Goal: Task Accomplishment & Management: Manage account settings

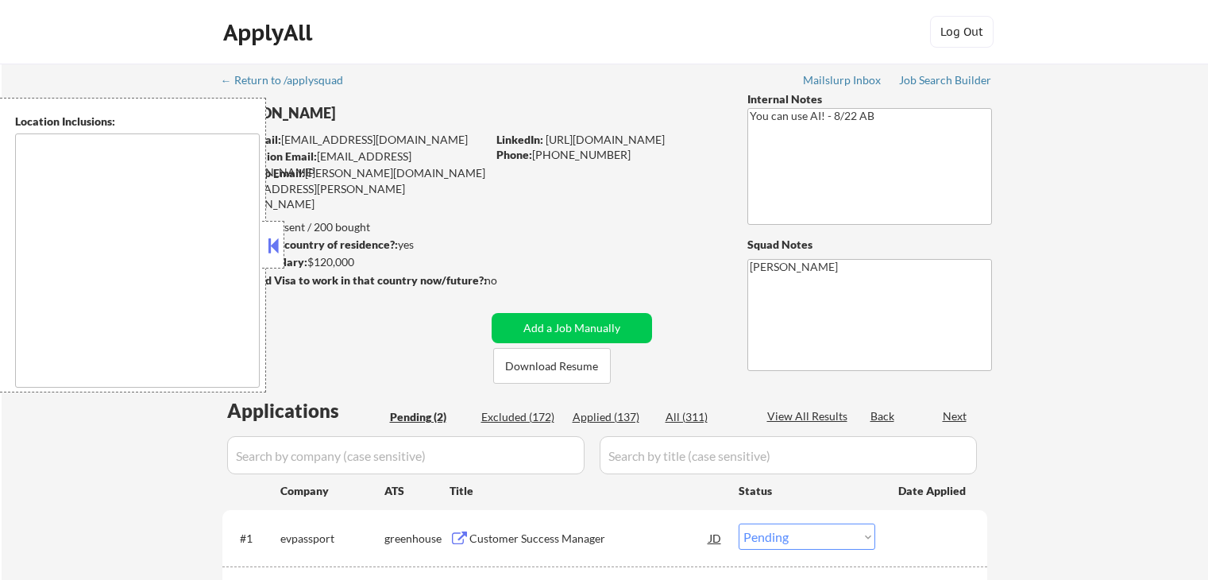
select select ""pending""
type textarea "[GEOGRAPHIC_DATA], [GEOGRAPHIC_DATA] [GEOGRAPHIC_DATA], [GEOGRAPHIC_DATA] [GEOG…"
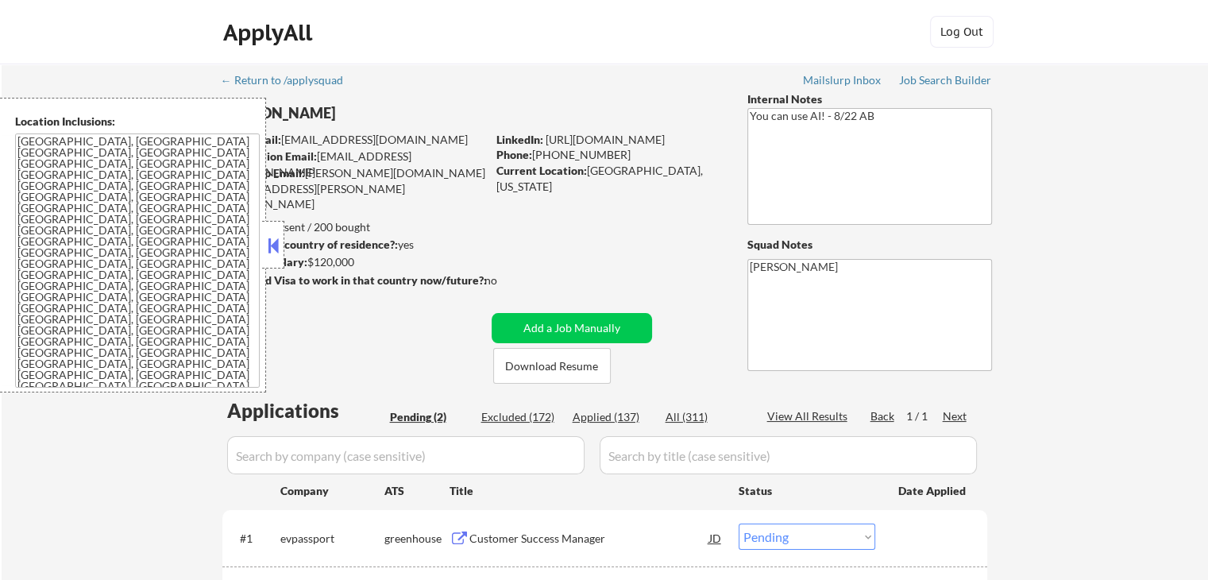
click at [265, 245] on button at bounding box center [273, 246] width 17 height 24
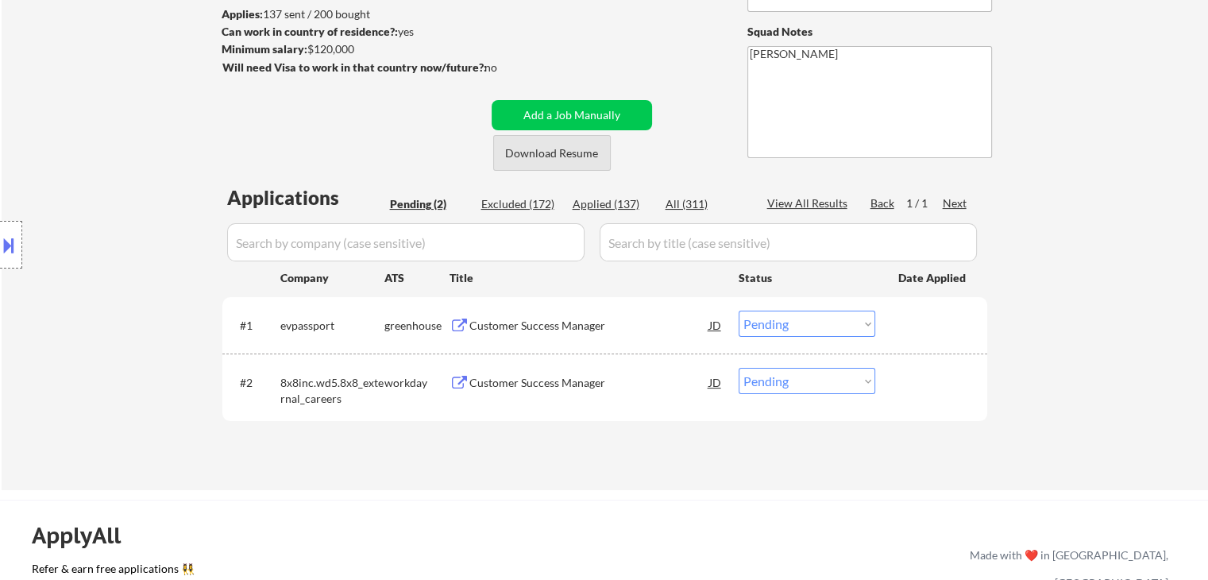
scroll to position [238, 0]
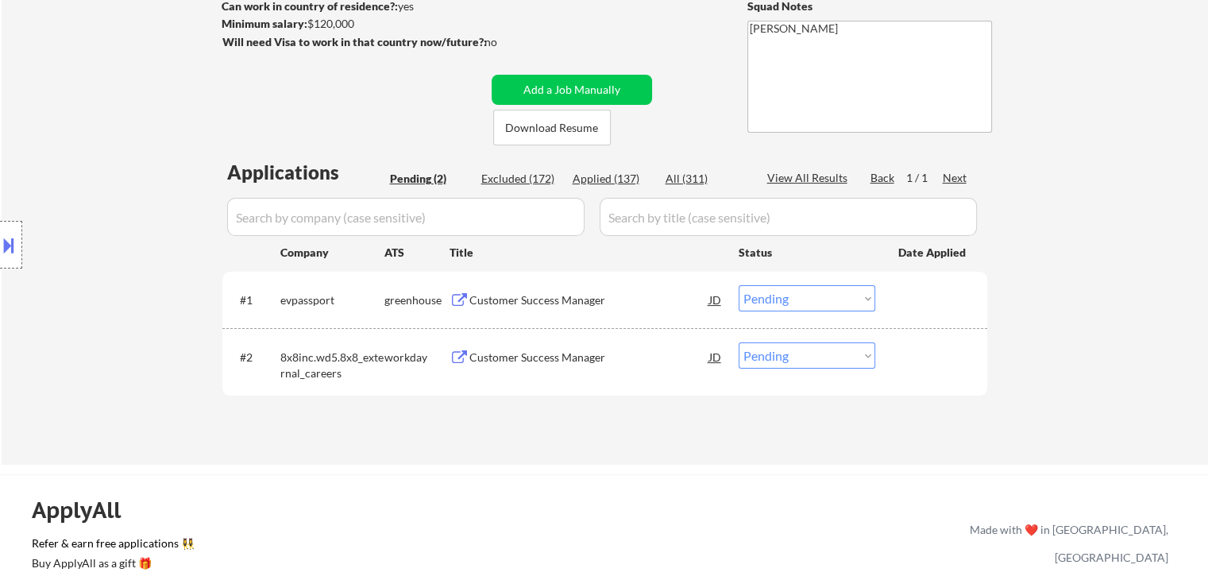
click at [543, 296] on div "Customer Success Manager" at bounding box center [589, 300] width 240 height 16
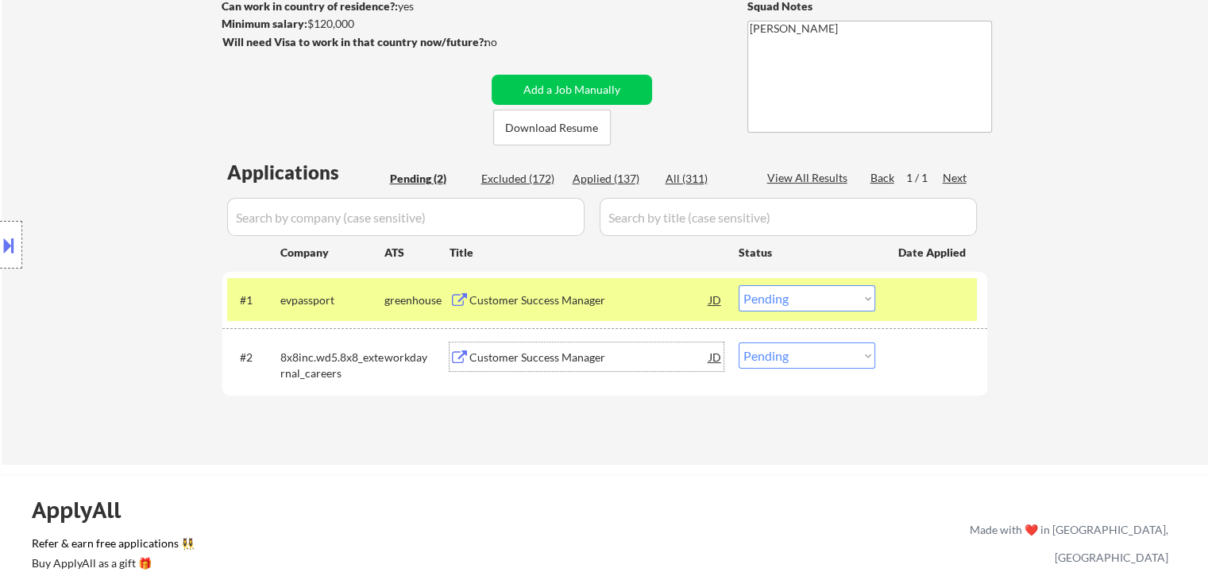
click at [554, 356] on div "Customer Success Manager" at bounding box center [589, 358] width 240 height 16
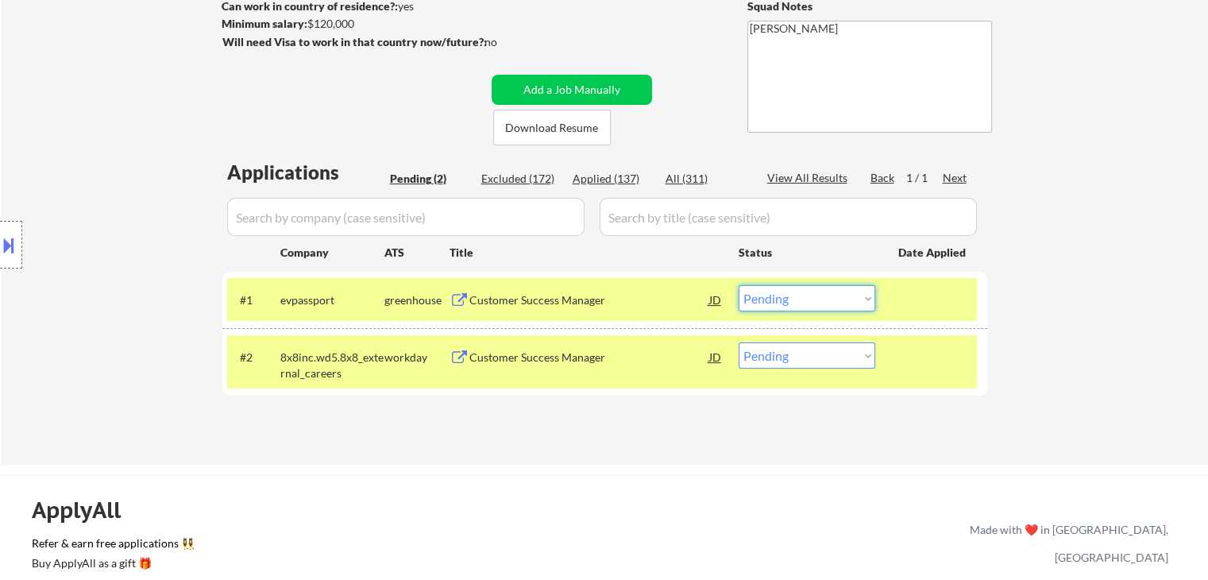
click at [809, 304] on select "Choose an option... Pending Applied Excluded (Questions) Excluded (Expired) Exc…" at bounding box center [807, 298] width 137 height 26
click at [739, 285] on select "Choose an option... Pending Applied Excluded (Questions) Excluded (Expired) Exc…" at bounding box center [807, 298] width 137 height 26
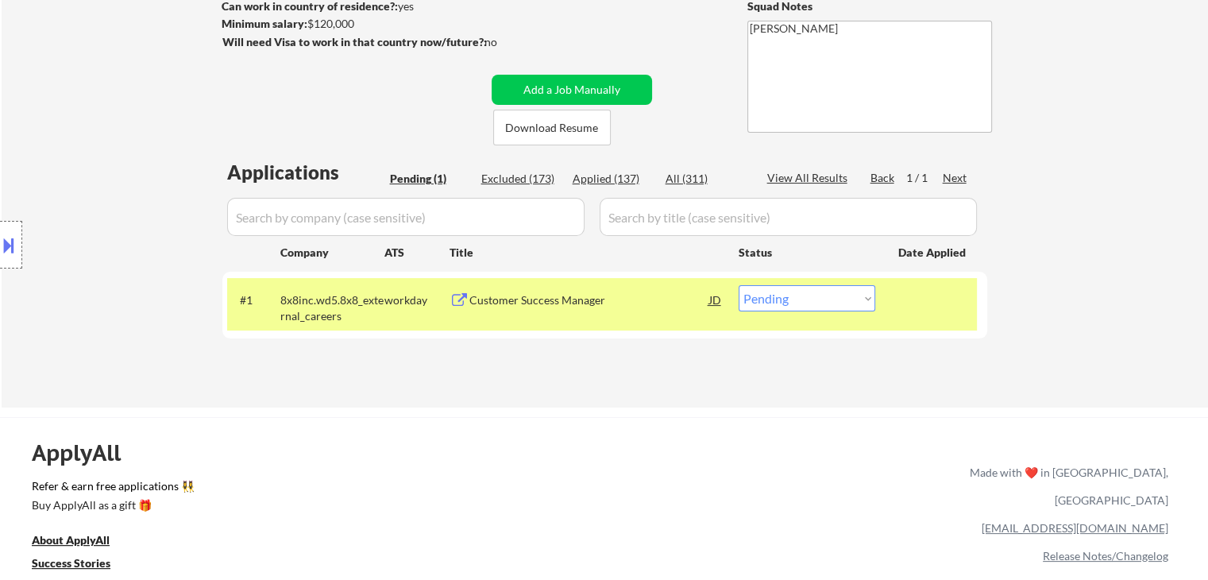
drag, startPoint x: 809, startPoint y: 297, endPoint x: 784, endPoint y: 307, distance: 27.4
click at [806, 297] on select "Choose an option... Pending Applied Excluded (Questions) Excluded (Expired) Exc…" at bounding box center [807, 298] width 137 height 26
select select ""applied""
click at [739, 285] on select "Choose an option... Pending Applied Excluded (Questions) Excluded (Expired) Exc…" at bounding box center [807, 298] width 137 height 26
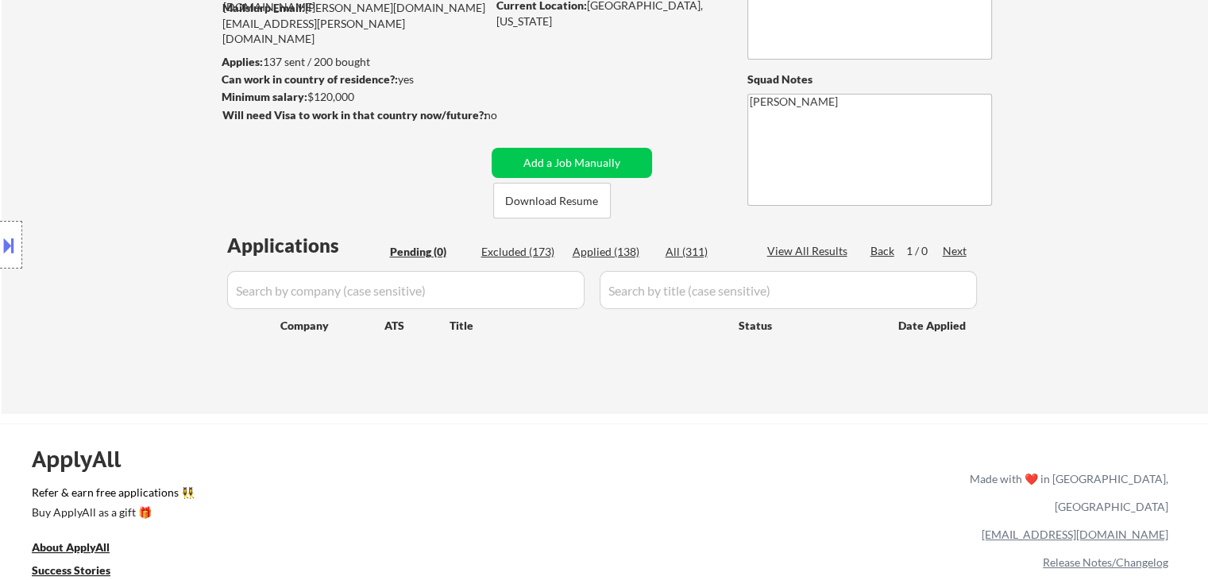
scroll to position [79, 0]
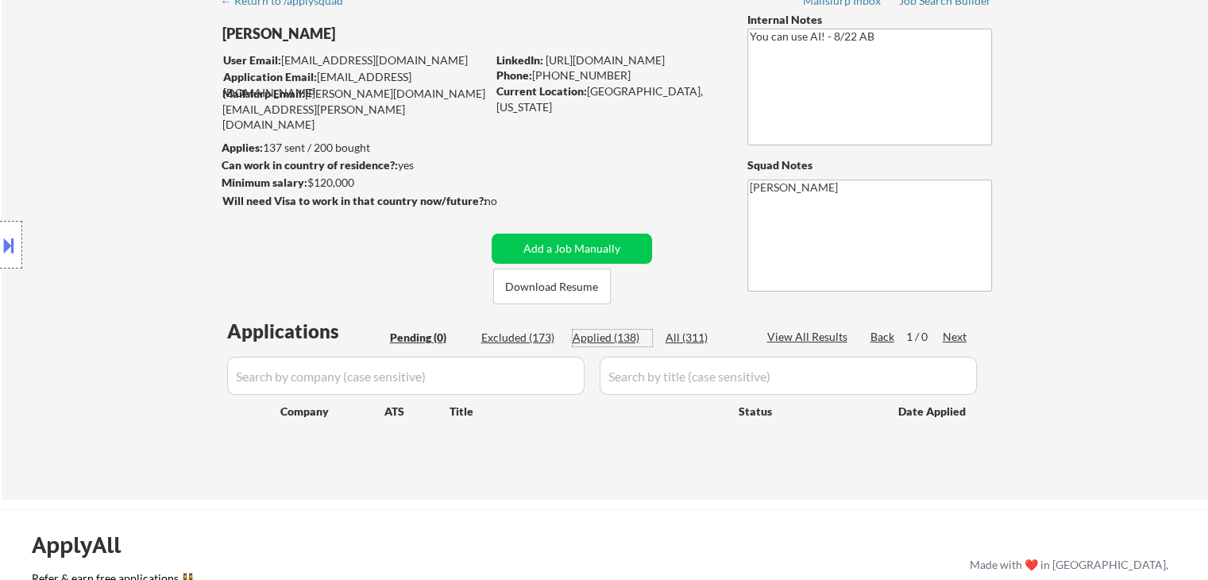
click at [611, 334] on div "Applied (138)" at bounding box center [612, 338] width 79 height 16
select select ""applied""
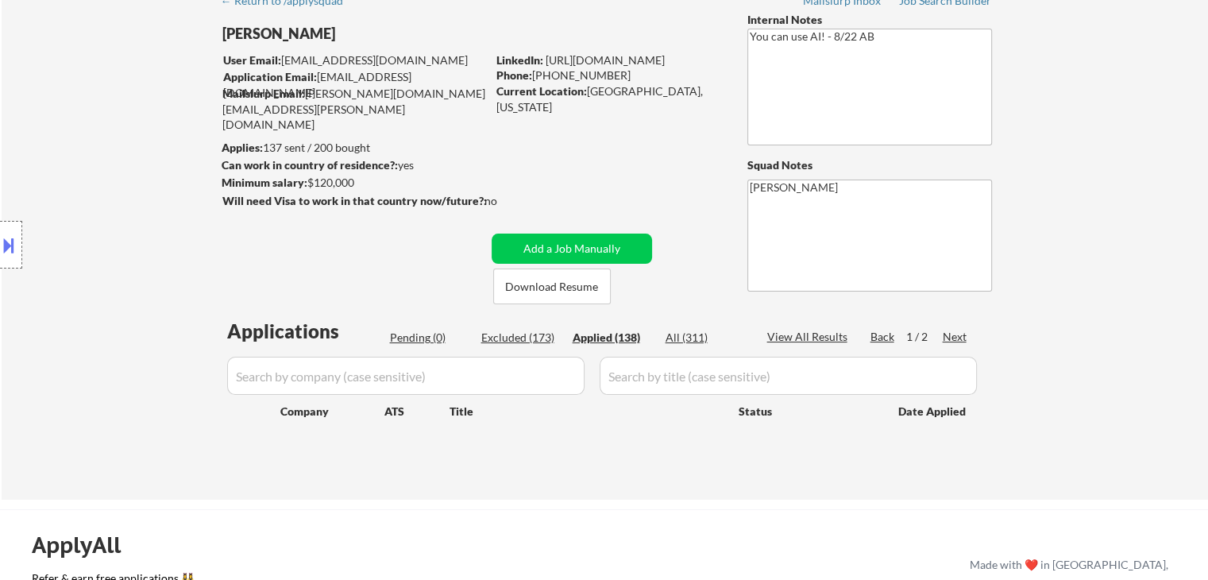
select select ""applied""
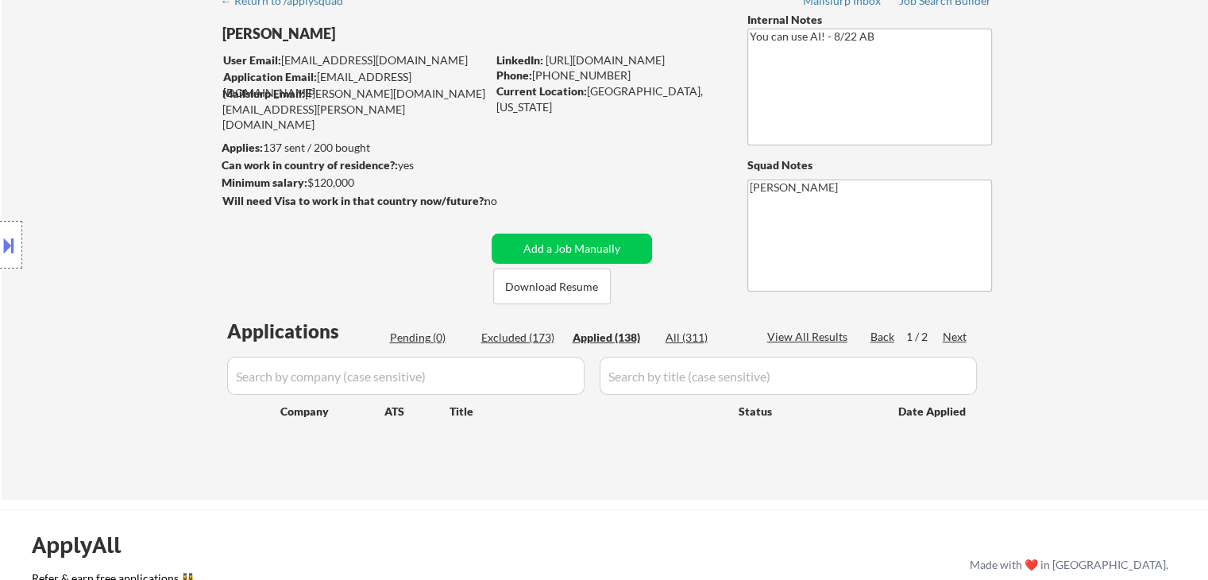
select select ""applied""
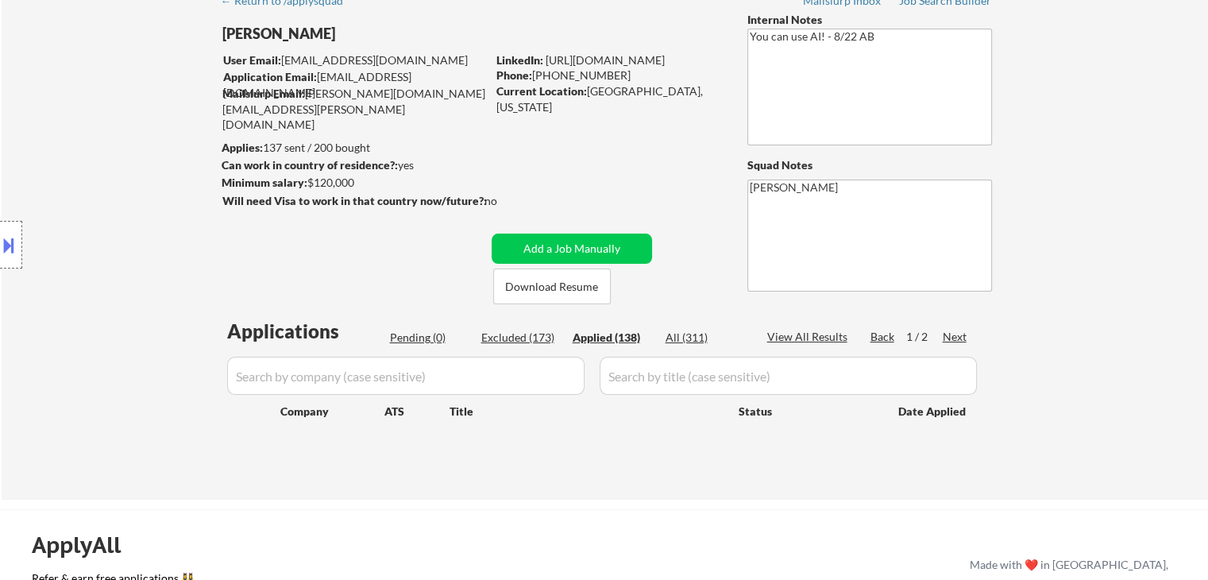
select select ""applied""
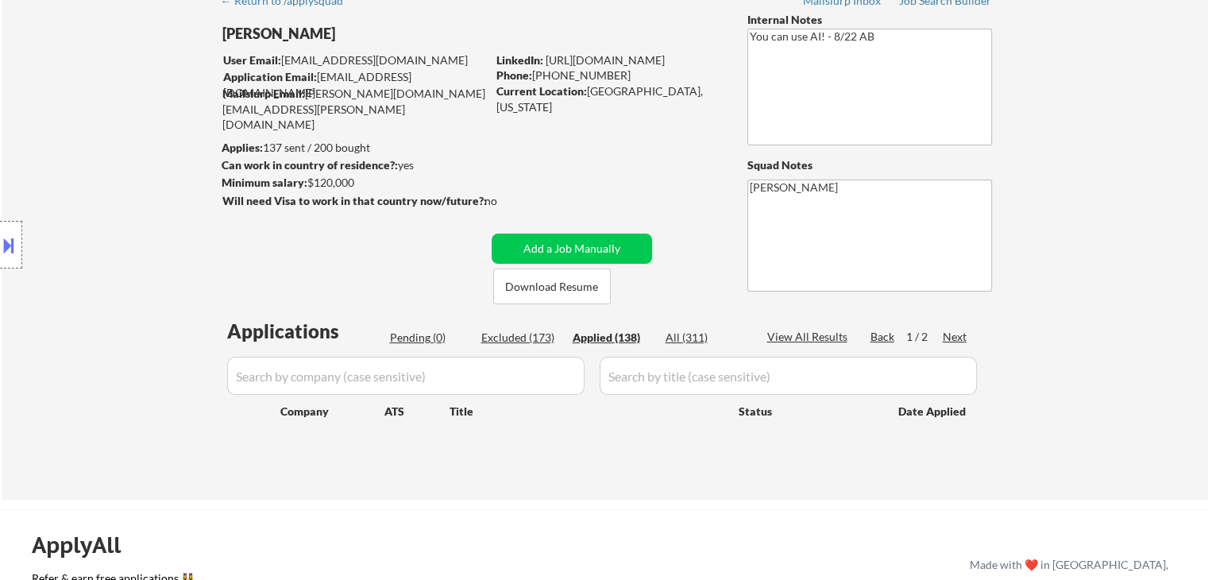
select select ""applied""
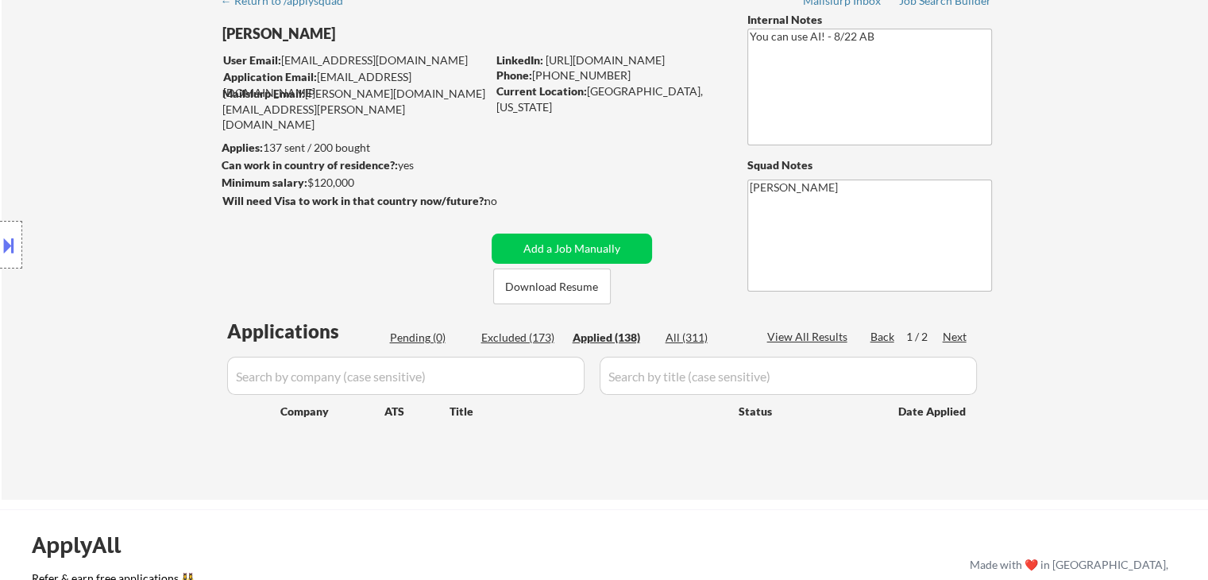
select select ""applied""
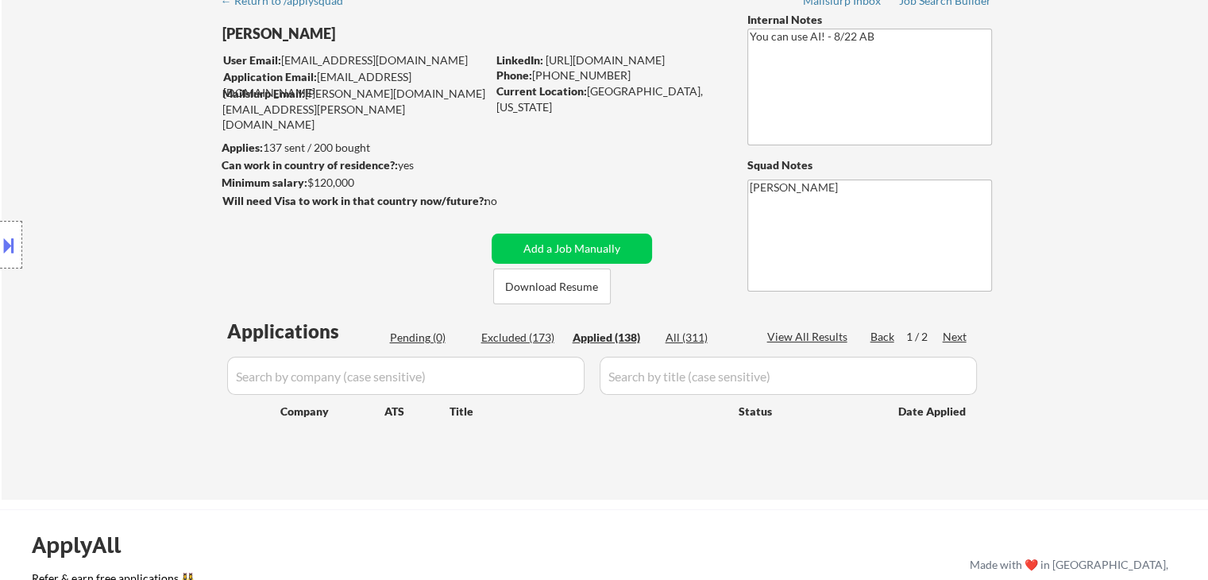
select select ""applied""
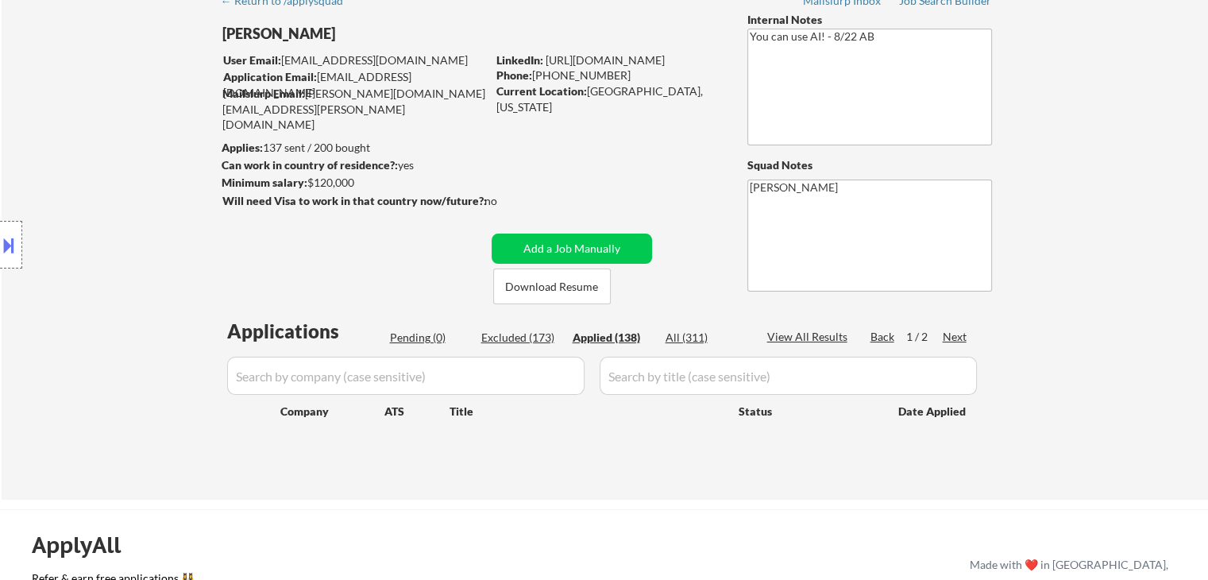
select select ""applied""
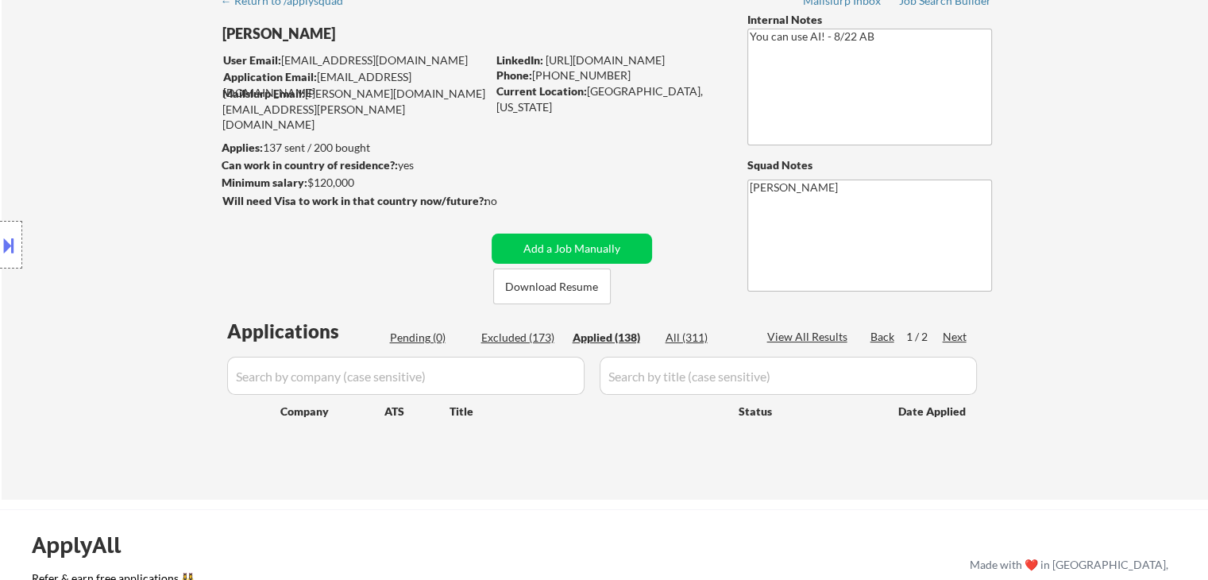
select select ""applied""
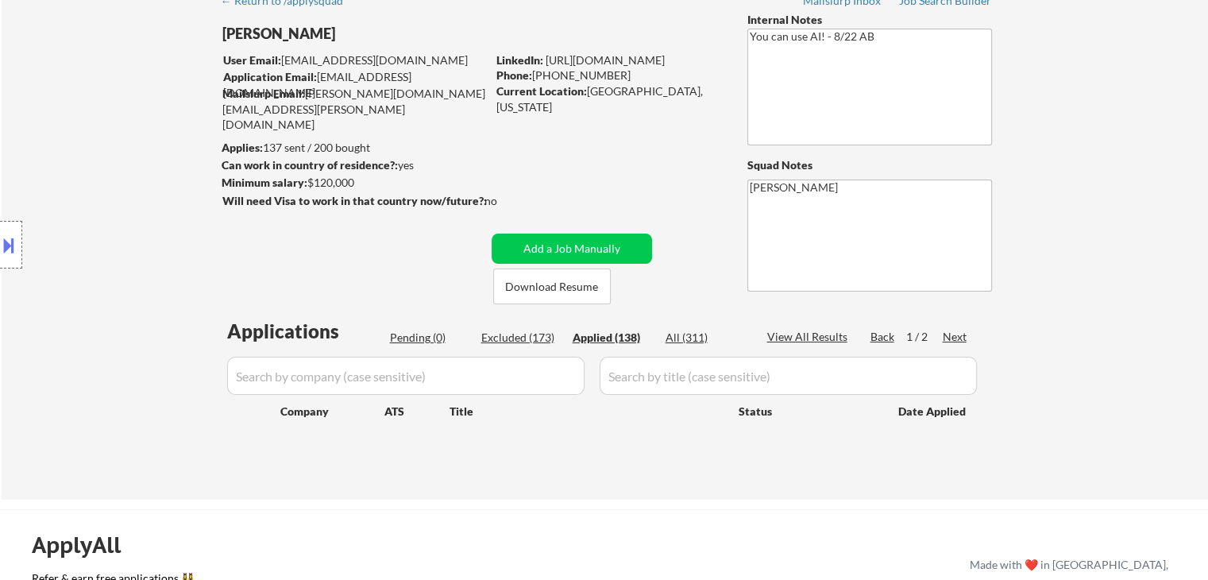
select select ""applied""
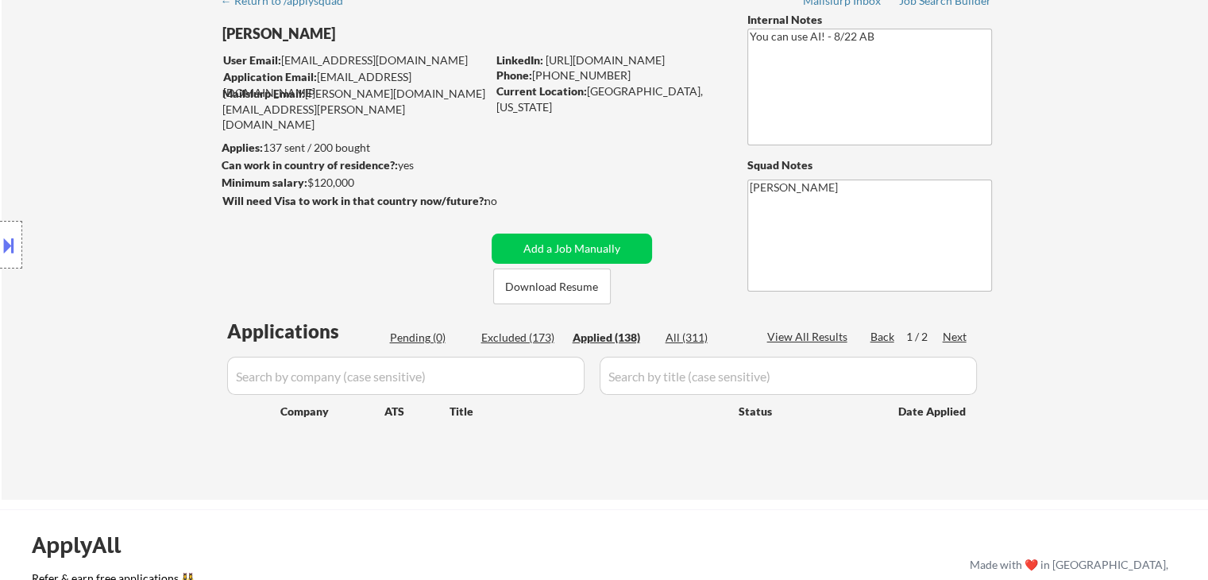
select select ""applied""
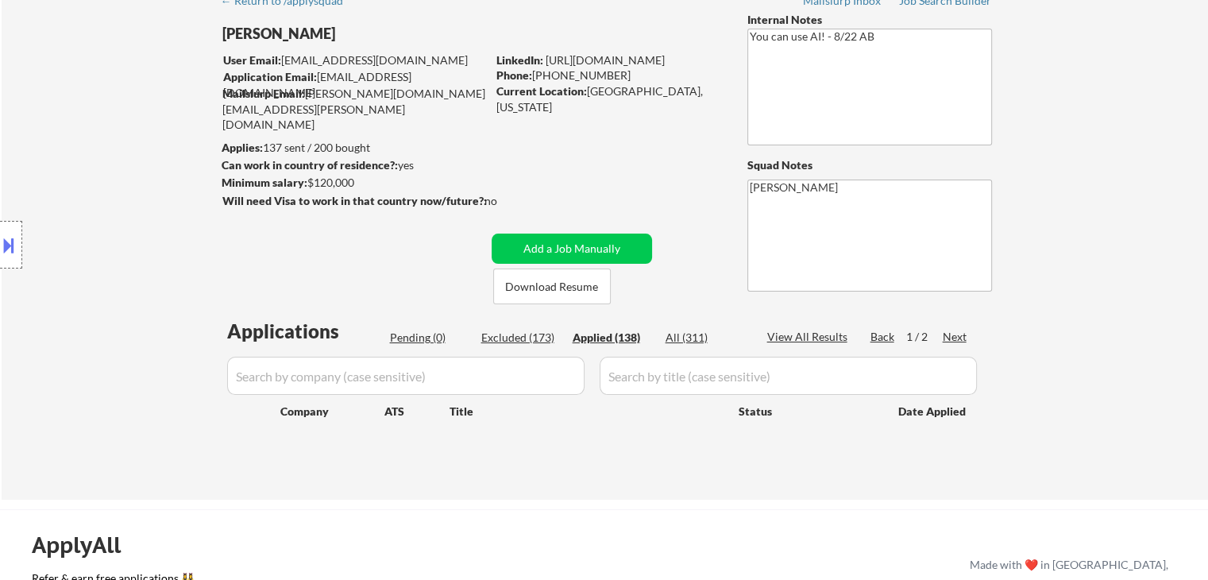
select select ""applied""
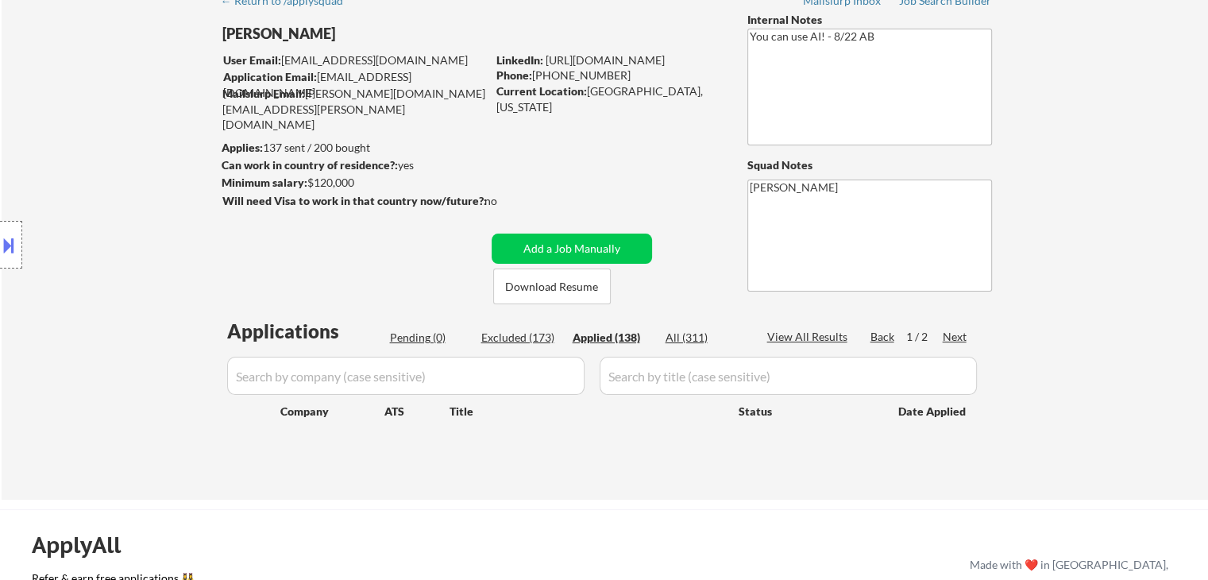
select select ""applied""
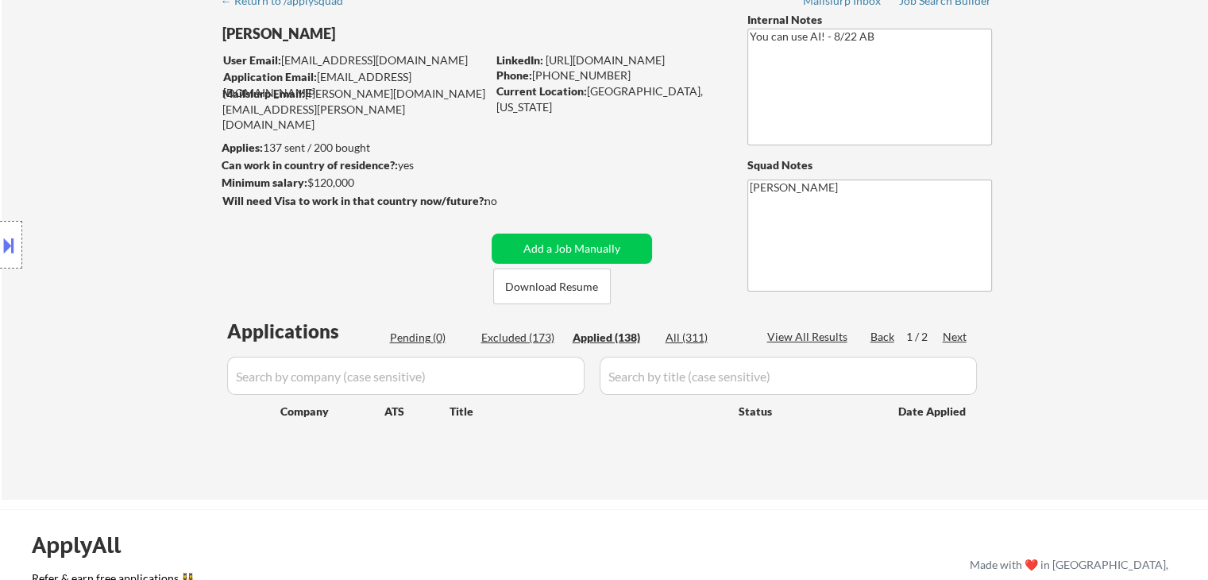
select select ""applied""
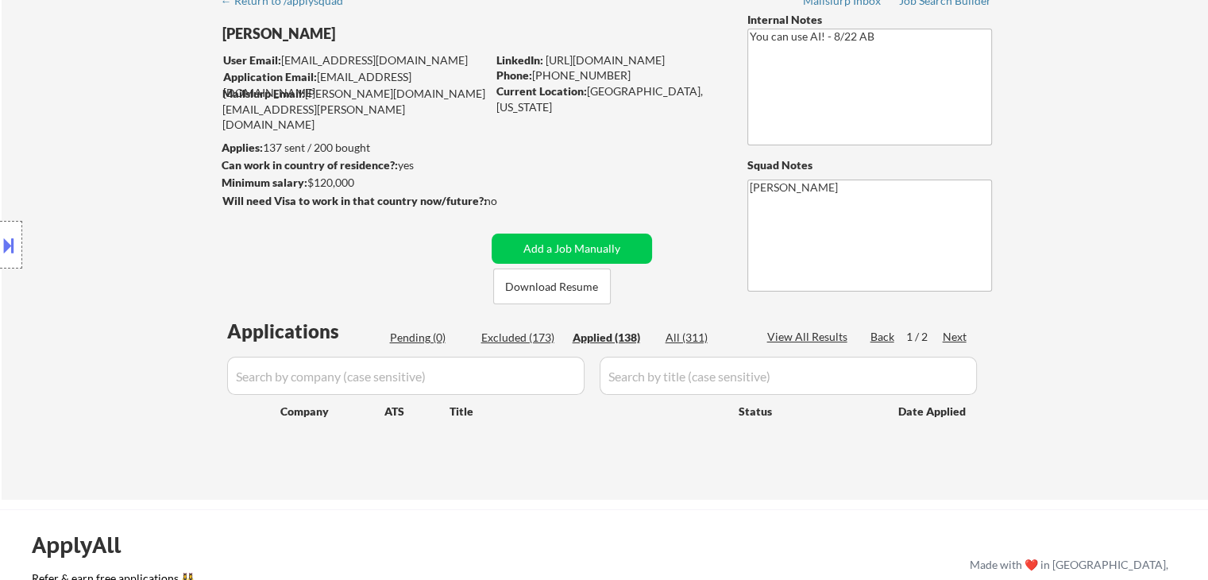
select select ""applied""
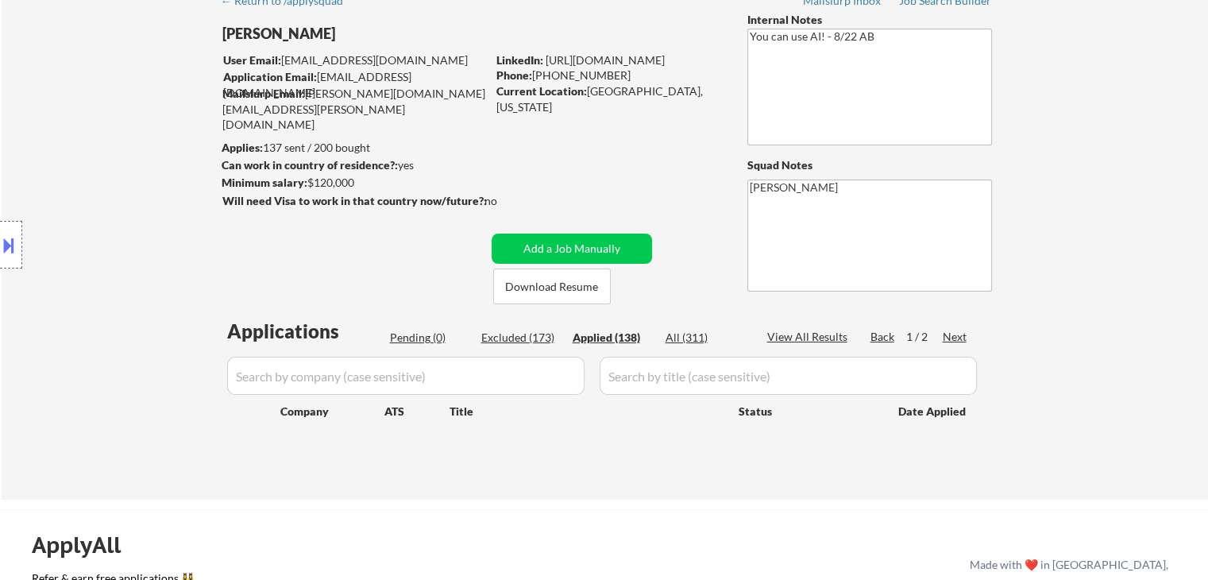
select select ""applied""
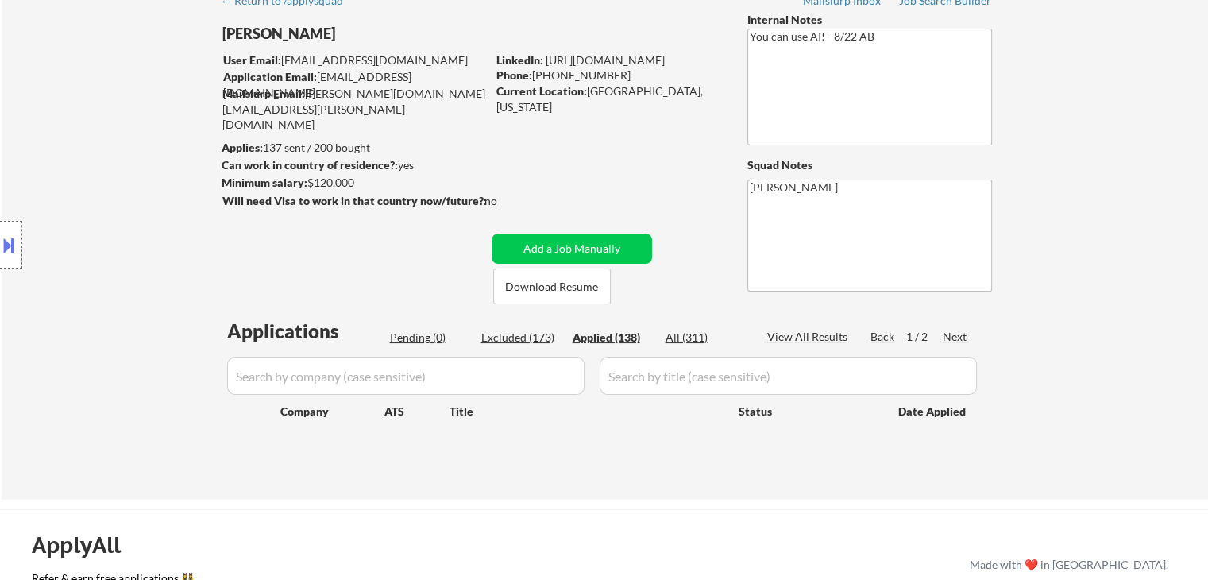
select select ""applied""
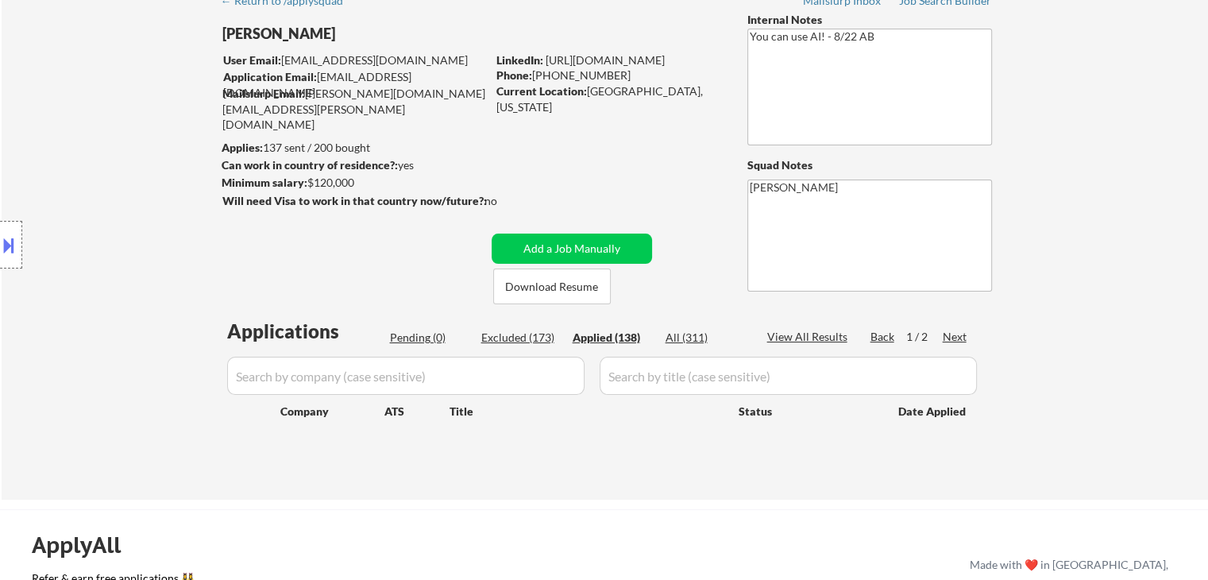
select select ""applied""
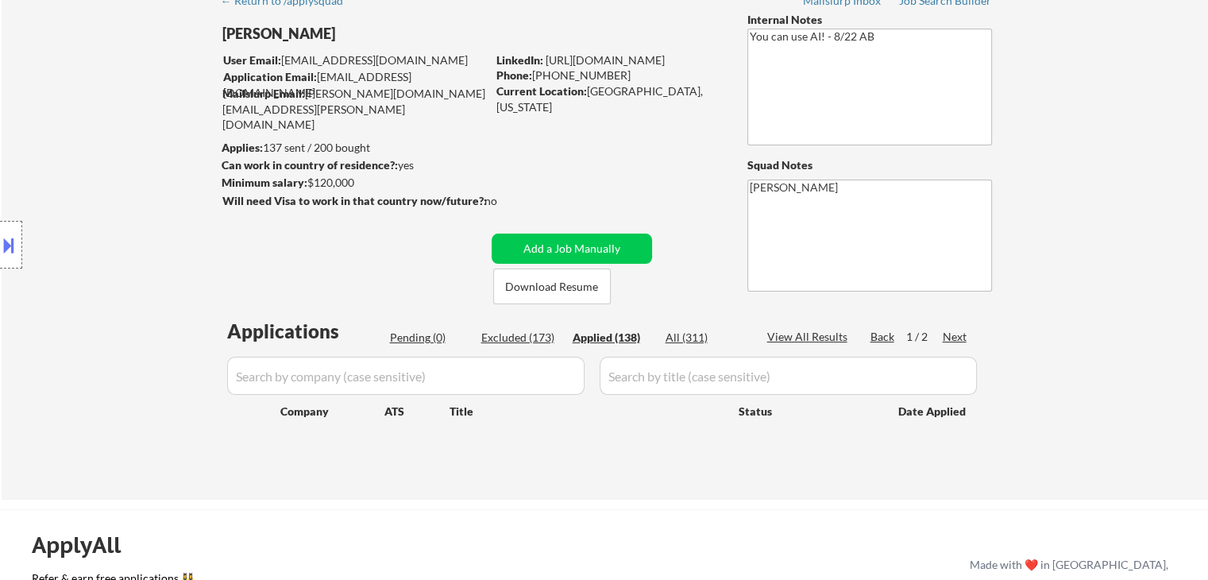
select select ""applied""
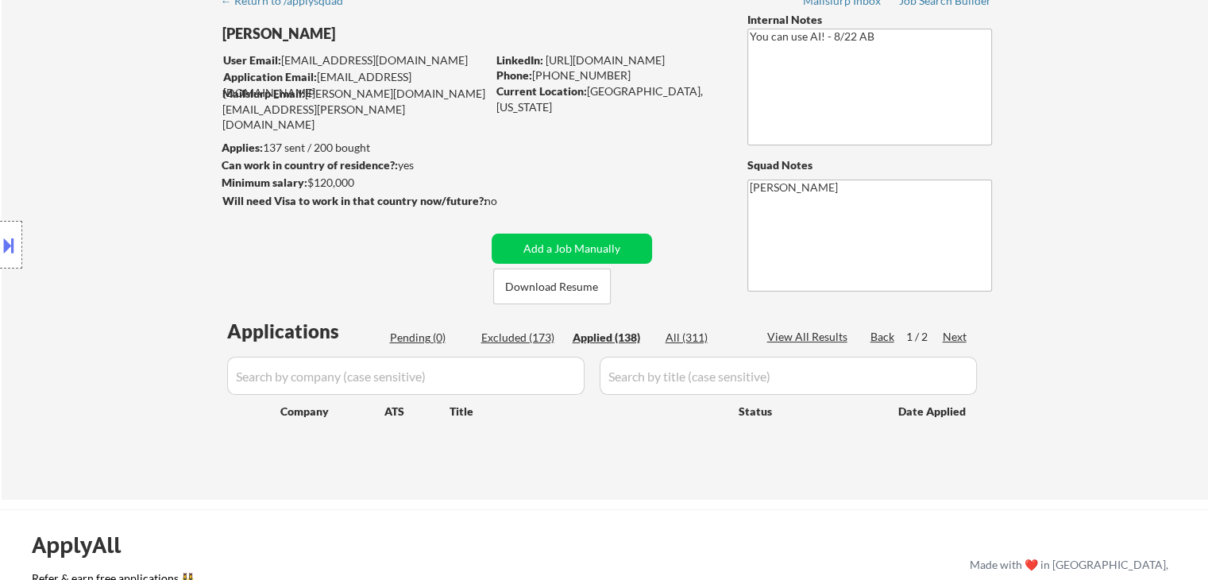
select select ""applied""
